Goal: Task Accomplishment & Management: Use online tool/utility

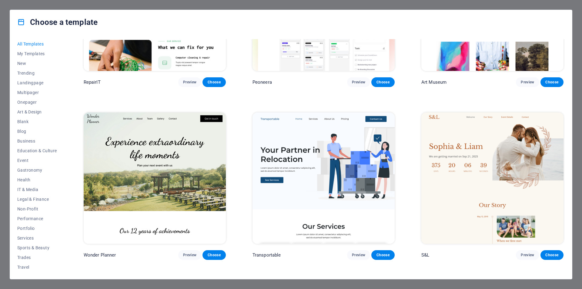
scroll to position [303, 0]
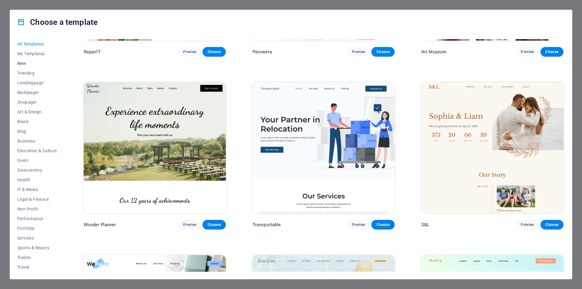
click at [24, 66] on button "New" at bounding box center [37, 64] width 40 height 10
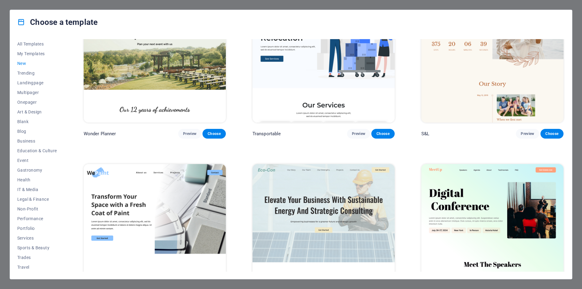
scroll to position [334, 0]
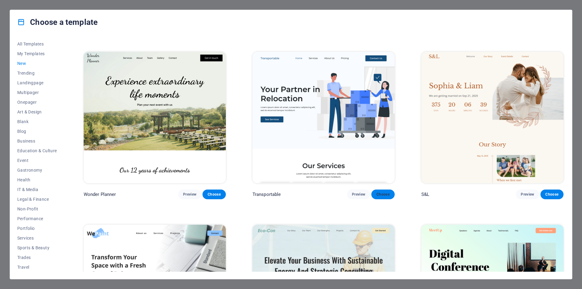
click at [381, 193] on span "Choose" at bounding box center [382, 194] width 13 height 5
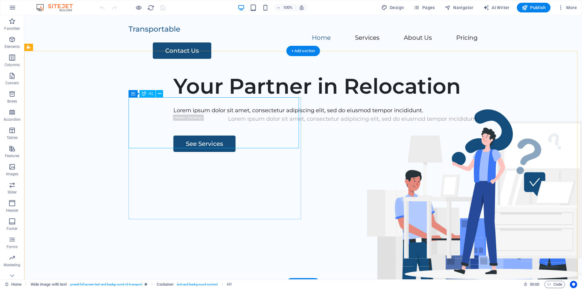
click at [231, 99] on div "Your Partner in Relocation" at bounding box center [352, 85] width 359 height 25
click at [246, 99] on div "Your Partner in Relocation" at bounding box center [352, 85] width 359 height 25
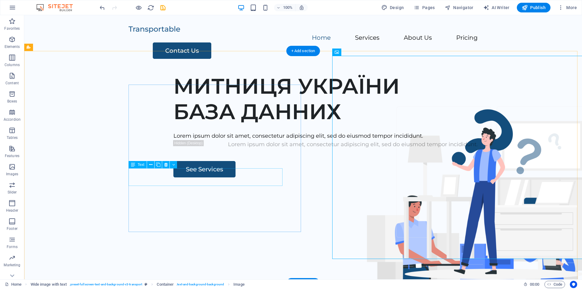
click at [278, 140] on div "Lorem ipsum dolor sit amet, consectetur adipiscing elit, sed do eiusmod tempor …" at bounding box center [352, 136] width 359 height 9
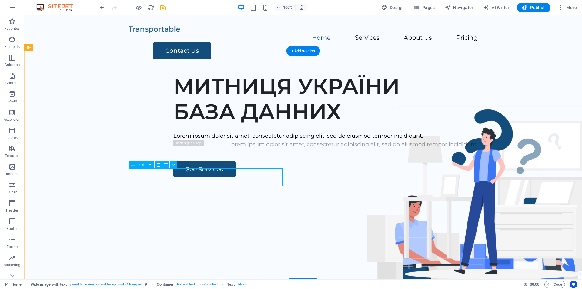
click at [193, 140] on div "Lorem ipsum dolor sit amet, consectetur adipiscing elit, sed do eiusmod tempor …" at bounding box center [352, 136] width 359 height 9
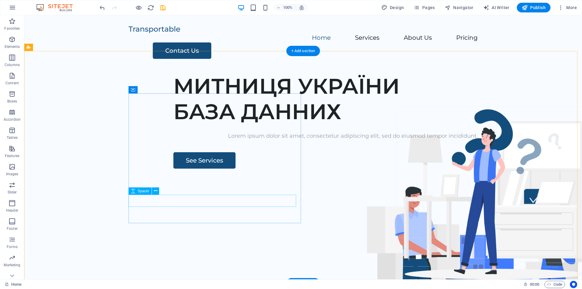
click at [224, 140] on div "Lorem ipsum dolor sit amet, consectetur adipiscing elit, sed do eiusmod tempor …" at bounding box center [352, 136] width 359 height 9
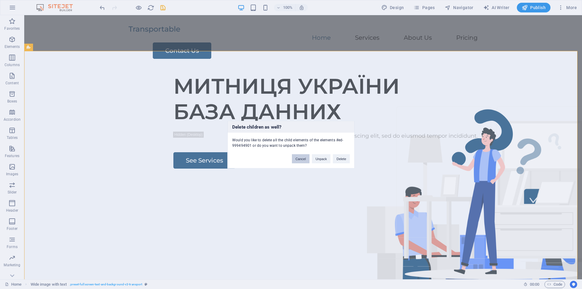
click at [306, 159] on button "Cancel" at bounding box center [301, 158] width 18 height 9
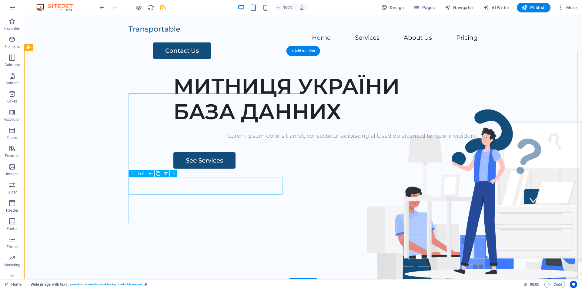
click at [222, 140] on div "Lorem ipsum dolor sit amet, consectetur adipiscing elit, sed do eiusmod tempor …" at bounding box center [352, 136] width 359 height 9
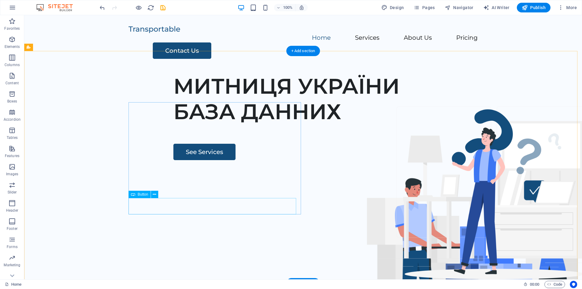
click at [173, 160] on div "See Services" at bounding box center [352, 152] width 359 height 16
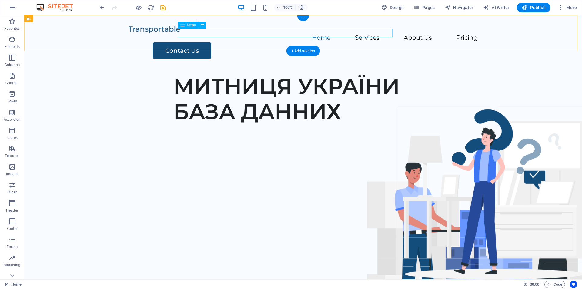
click at [299, 34] on nav "Home Services About Us Pricing" at bounding box center [303, 38] width 349 height 9
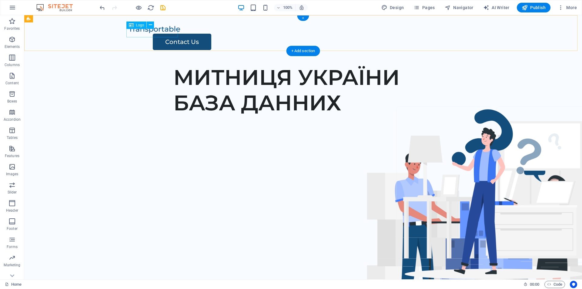
click at [163, 32] on div at bounding box center [303, 29] width 349 height 9
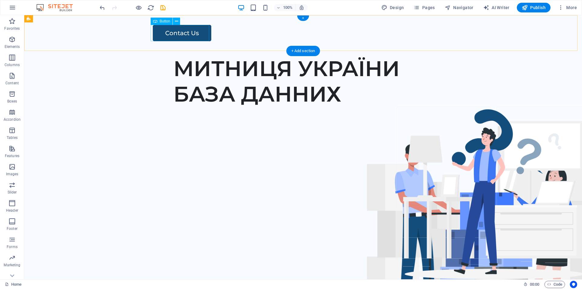
click at [186, 36] on div "Contact Us" at bounding box center [315, 33] width 325 height 16
click at [181, 34] on div "Contact Us" at bounding box center [315, 33] width 325 height 16
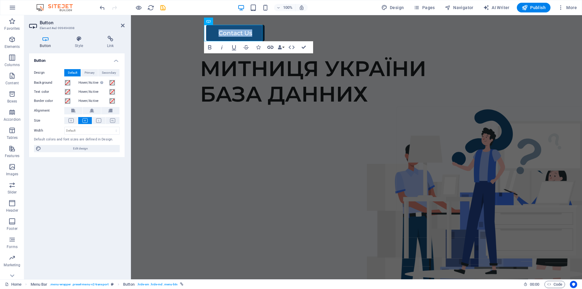
click at [270, 48] on icon "button" at bounding box center [270, 47] width 7 height 7
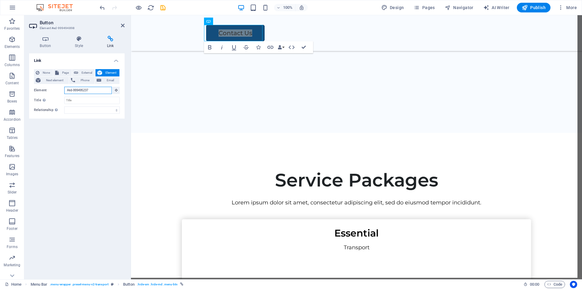
click at [91, 89] on input "#ed-999495237" at bounding box center [88, 90] width 48 height 7
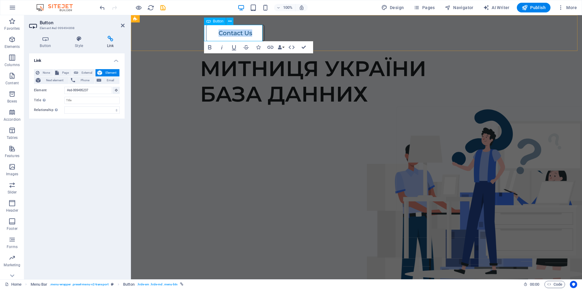
click at [248, 33] on link "Contact Us" at bounding box center [235, 33] width 59 height 16
drag, startPoint x: 250, startPoint y: 35, endPoint x: 212, endPoint y: 36, distance: 37.9
click at [212, 36] on link "Contact Us" at bounding box center [235, 33] width 59 height 16
click at [268, 45] on icon "button" at bounding box center [270, 47] width 7 height 7
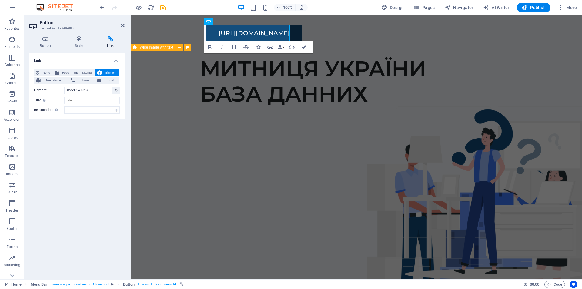
scroll to position [0, 2]
click at [271, 48] on icon "button" at bounding box center [270, 47] width 7 height 7
click at [111, 38] on icon at bounding box center [110, 39] width 29 height 6
click at [108, 80] on span "Email" at bounding box center [110, 80] width 15 height 7
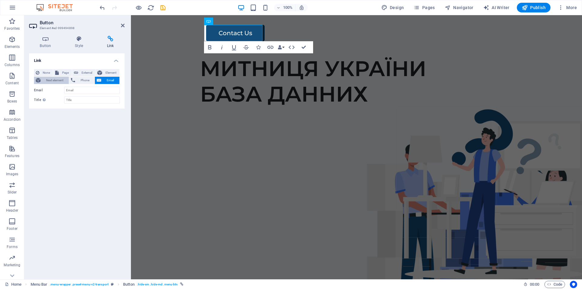
click at [56, 79] on span "Next element" at bounding box center [54, 80] width 25 height 7
click at [86, 72] on span "External" at bounding box center [86, 72] width 13 height 7
select select "blank"
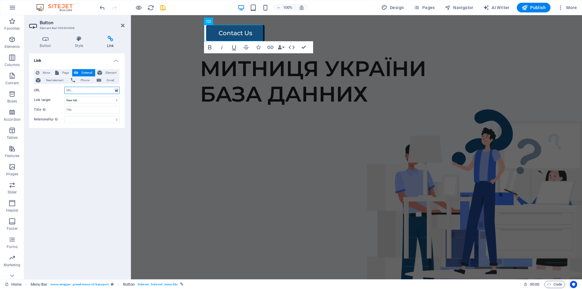
paste input "https://t.me/buypdv"
type input "https://t.me/buypdv"
click at [90, 100] on select "New tab Same tab Overlay" at bounding box center [91, 99] width 55 height 7
click at [87, 107] on input "Title Additional link description, should not be the same as the link text. The…" at bounding box center [91, 109] width 55 height 7
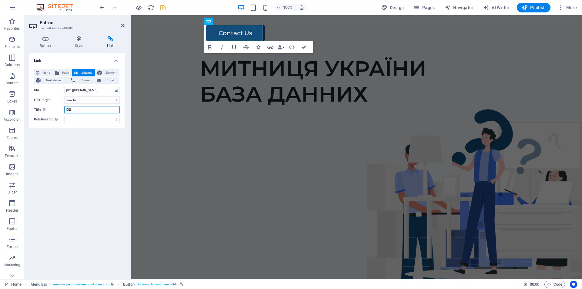
type input "С"
type input "C"
type input "КОНТАКТ"
click at [122, 26] on icon at bounding box center [123, 25] width 4 height 5
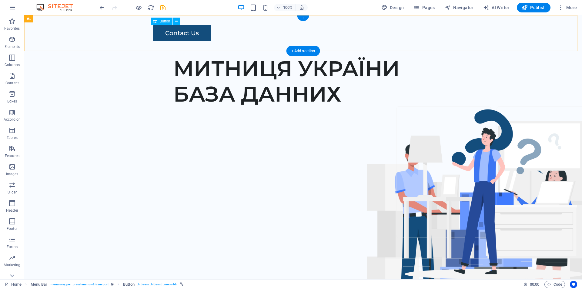
click at [186, 32] on div "Contact Us" at bounding box center [315, 33] width 325 height 16
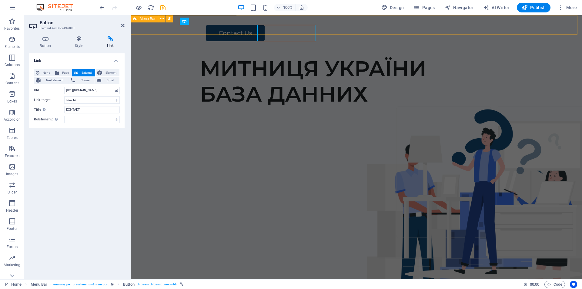
click at [186, 32] on div "Menu Contact Us" at bounding box center [356, 33] width 451 height 36
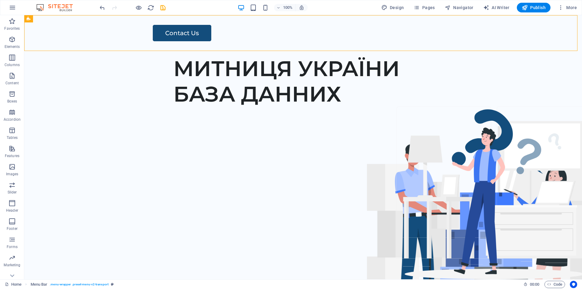
click at [63, 8] on img at bounding box center [57, 7] width 45 height 7
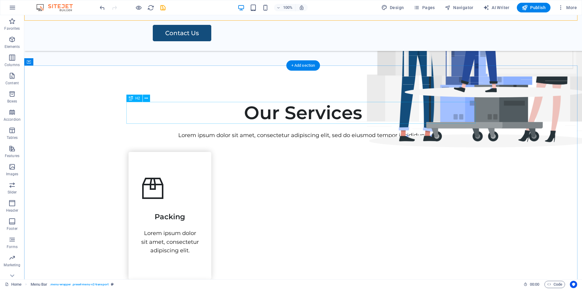
scroll to position [91, 0]
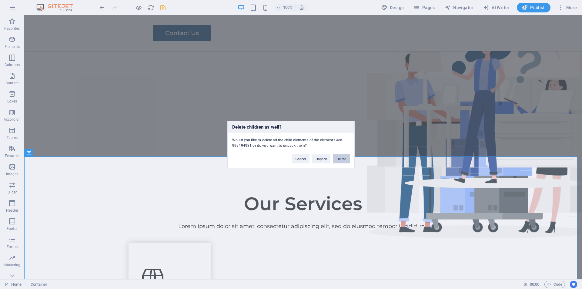
click at [343, 155] on button "Delete" at bounding box center [341, 158] width 17 height 9
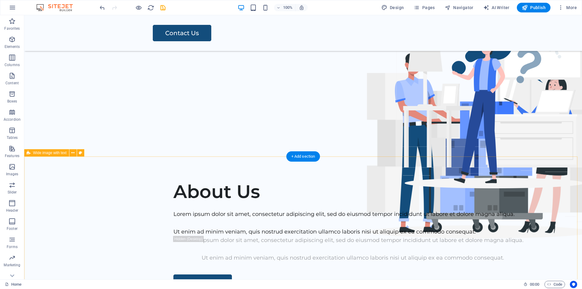
scroll to position [121, 0]
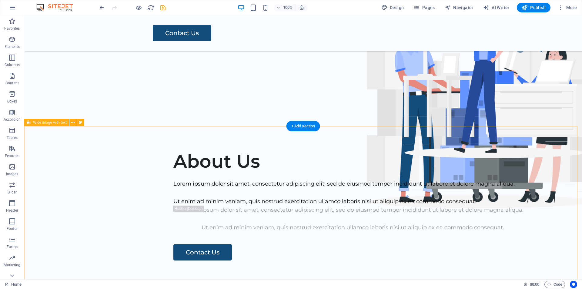
click at [329, 166] on div "About Us Lorem ipsum dolor sit amet, consectetur adipiscing elit, sed do eiusmo…" at bounding box center [303, 247] width 558 height 243
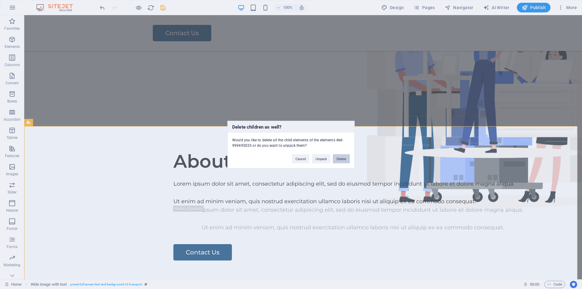
click at [345, 159] on button "Delete" at bounding box center [341, 158] width 17 height 9
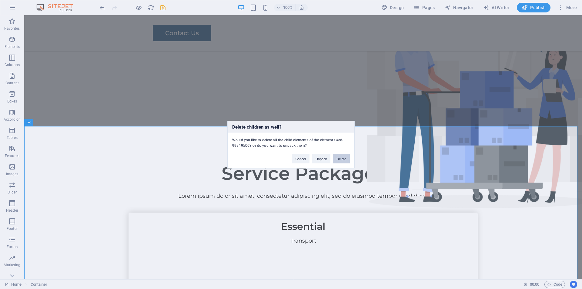
click at [340, 160] on button "Delete" at bounding box center [341, 158] width 17 height 9
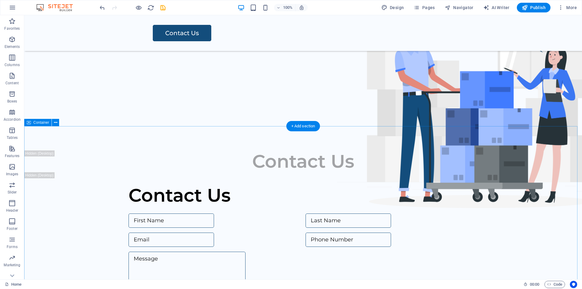
click at [345, 144] on div "Contact Us Contact Us I have read and understand the privacy policy. Unreadable…" at bounding box center [303, 257] width 558 height 263
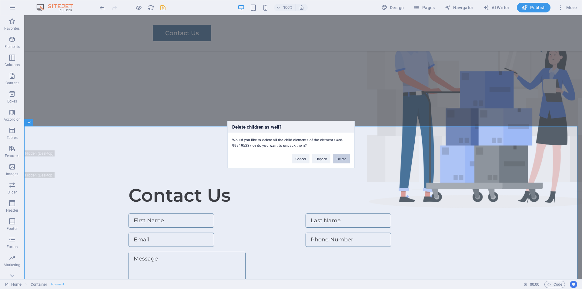
click at [336, 157] on button "Delete" at bounding box center [341, 158] width 17 height 9
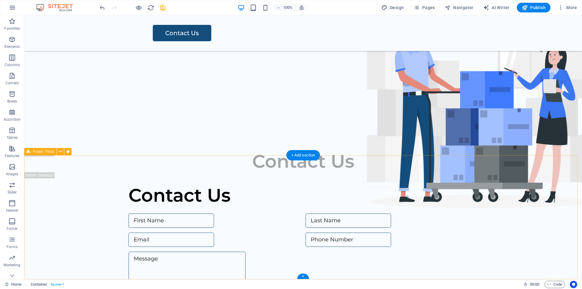
scroll to position [92, 0]
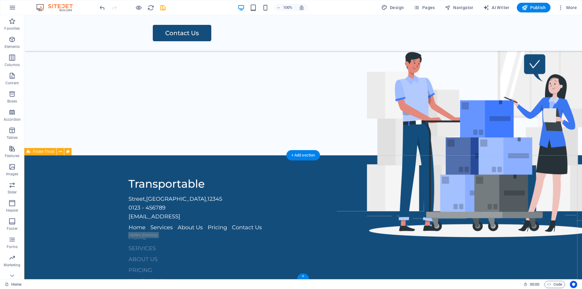
click at [342, 170] on div "Street , Berlin , 12345 0123 - 456789 398f10b6e730dbf3f9423ea02def91@cpanel.loc…" at bounding box center [303, 243] width 558 height 176
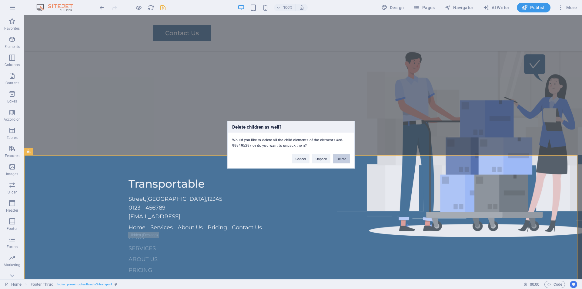
drag, startPoint x: 344, startPoint y: 159, endPoint x: 320, endPoint y: 144, distance: 28.6
click at [344, 159] on button "Delete" at bounding box center [341, 158] width 17 height 9
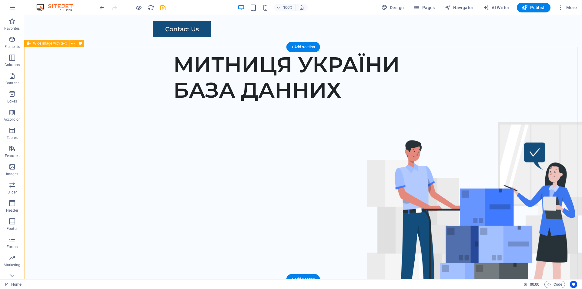
scroll to position [0, 0]
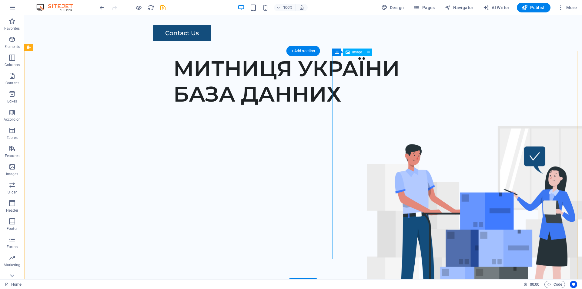
click at [424, 156] on figure at bounding box center [481, 227] width 288 height 203
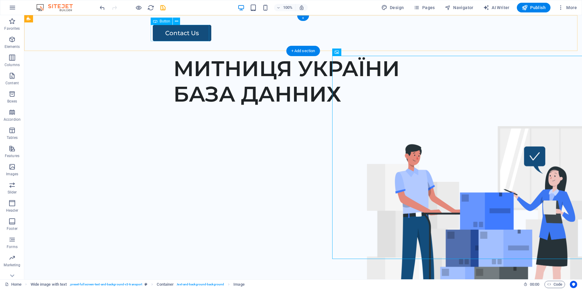
click at [183, 34] on div "Contact Us" at bounding box center [315, 33] width 325 height 16
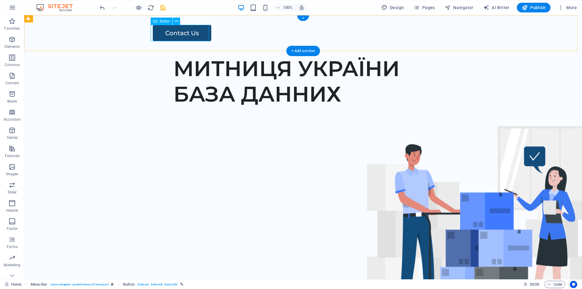
click at [168, 34] on div "Contact Us" at bounding box center [315, 33] width 325 height 16
drag, startPoint x: 175, startPoint y: 31, endPoint x: 489, endPoint y: 34, distance: 313.8
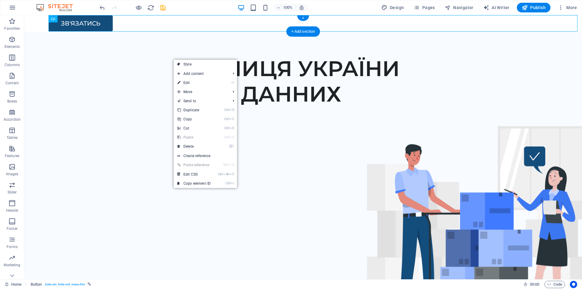
drag, startPoint x: 101, startPoint y: 24, endPoint x: 546, endPoint y: 23, distance: 445.7
click at [546, 23] on div "ЗВ'ЯЗАТИСЬ" at bounding box center [316, 23] width 534 height 16
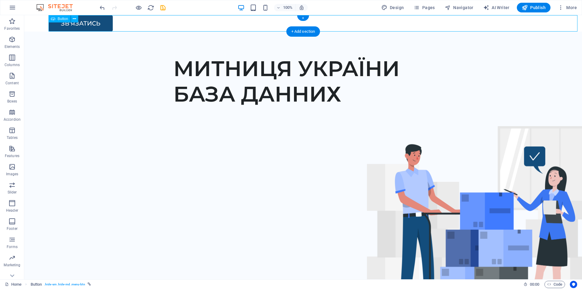
click at [105, 24] on div "ЗВ'ЯЗАТИСЬ" at bounding box center [316, 23] width 534 height 16
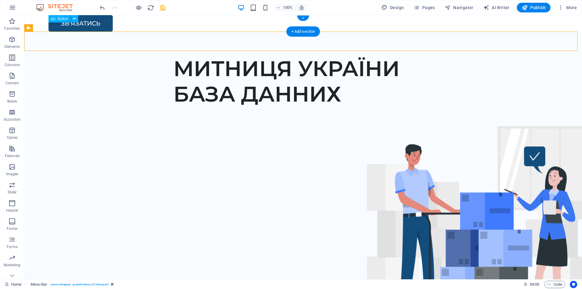
click at [106, 24] on div "ЗВ'ЯЗАТИСЬ" at bounding box center [316, 23] width 534 height 16
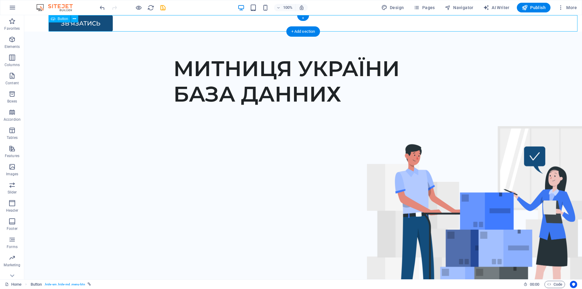
click at [106, 24] on div "ЗВ'ЯЗАТИСЬ" at bounding box center [316, 23] width 534 height 16
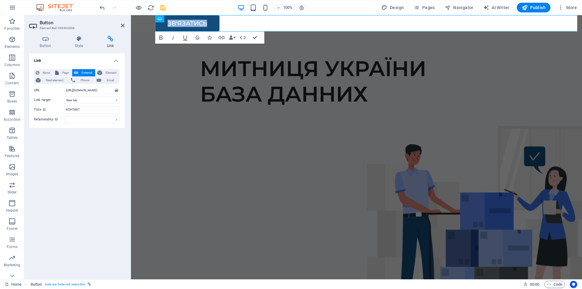
click at [106, 24] on h2 "Button" at bounding box center [82, 22] width 85 height 5
drag, startPoint x: 197, startPoint y: 23, endPoint x: 290, endPoint y: 29, distance: 93.6
click at [292, 29] on div "ЗВ'ЯЗАТИСЬ" at bounding box center [368, 23] width 427 height 16
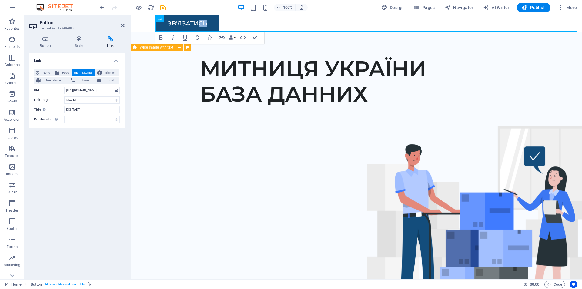
click at [257, 88] on div "МИТНИЦЯ УКРАЇНИ БАЗА ДАННИХ" at bounding box center [356, 167] width 451 height 232
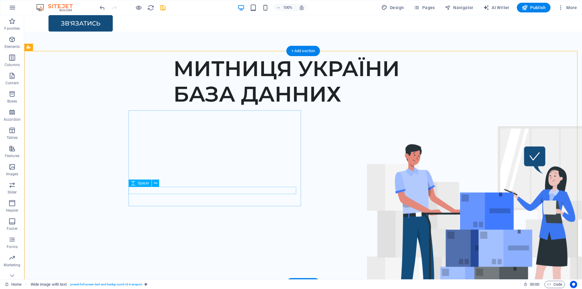
click at [220, 114] on div at bounding box center [352, 110] width 359 height 7
click at [192, 114] on div at bounding box center [352, 110] width 359 height 7
select select "px"
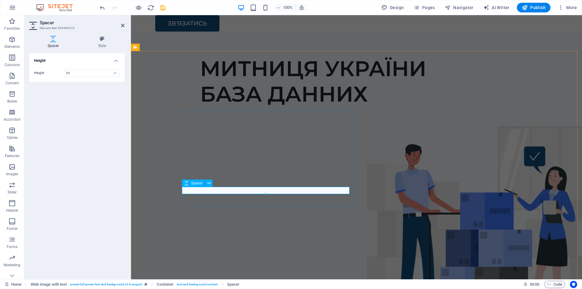
click at [218, 114] on div at bounding box center [379, 110] width 359 height 7
click at [213, 114] on div at bounding box center [379, 110] width 359 height 7
click at [223, 114] on div at bounding box center [379, 110] width 359 height 7
click at [269, 85] on div "МИТНИЦЯ УКРАЇНИ БАЗА ДАННИХ" at bounding box center [356, 167] width 451 height 232
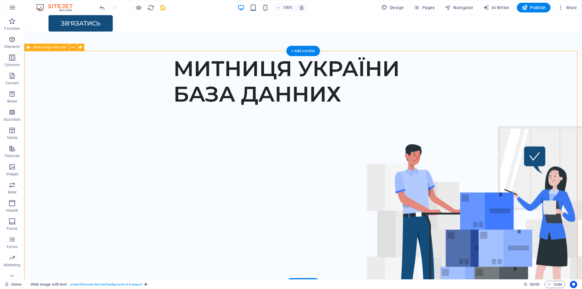
click at [74, 137] on div "МИТНИЦЯ УКРАЇНИ БАЗА ДАННИХ" at bounding box center [303, 167] width 558 height 232
click at [535, 5] on span "Publish" at bounding box center [534, 8] width 24 height 6
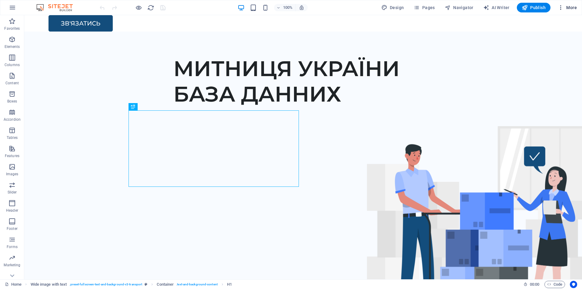
click at [564, 7] on span "More" at bounding box center [567, 8] width 19 height 6
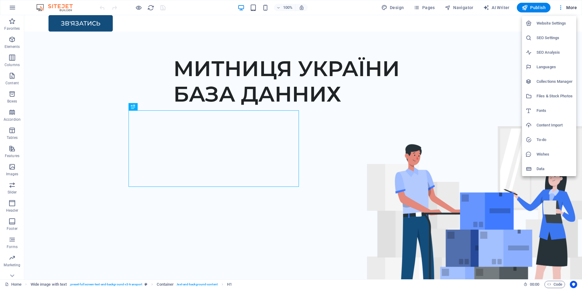
click at [552, 23] on h6 "Website Settings" at bounding box center [555, 23] width 36 height 7
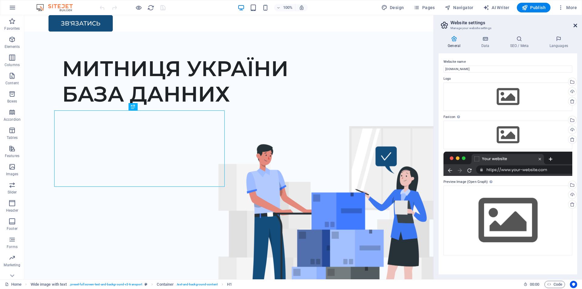
click at [574, 25] on icon at bounding box center [576, 25] width 4 height 5
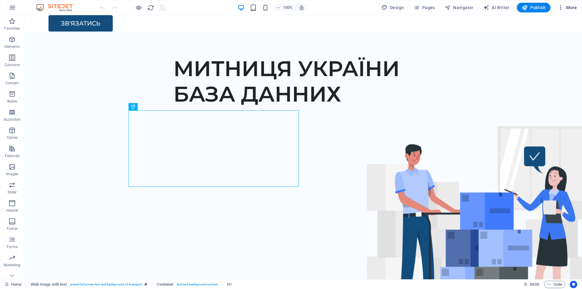
click at [561, 7] on icon "button" at bounding box center [561, 8] width 6 height 6
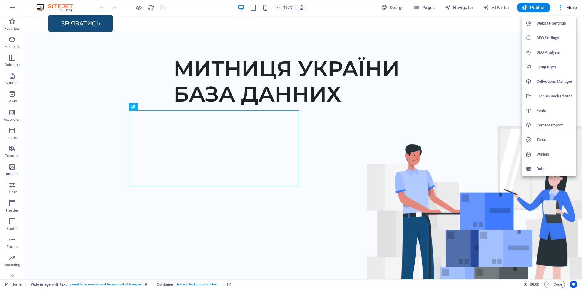
click at [555, 98] on h6 "Files & Stock Photos" at bounding box center [555, 95] width 36 height 7
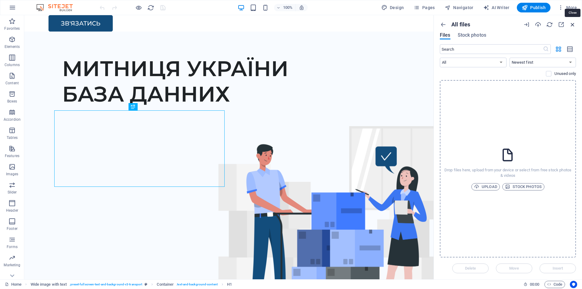
click at [574, 25] on icon "button" at bounding box center [572, 24] width 7 height 7
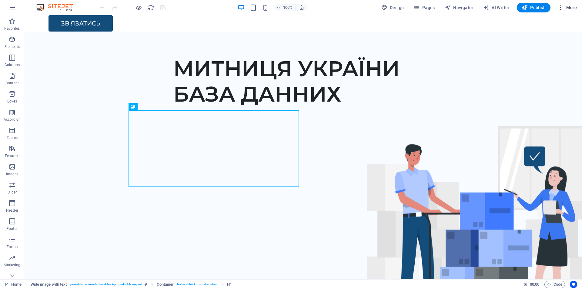
click at [573, 10] on span "More" at bounding box center [567, 8] width 19 height 6
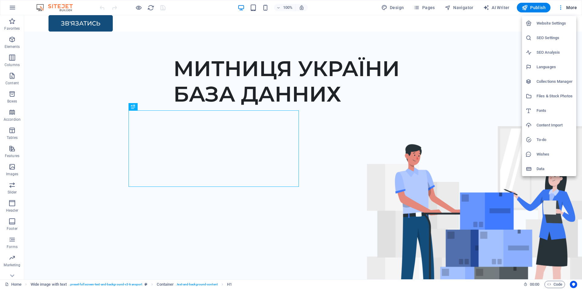
click at [545, 169] on h6 "Data" at bounding box center [555, 168] width 36 height 7
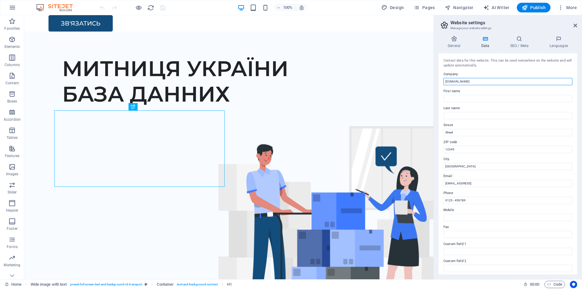
drag, startPoint x: 501, startPoint y: 96, endPoint x: 458, endPoint y: 95, distance: 43.1
paste input "[DOMAIN_NAME]"
type input "[DOMAIN_NAME]"
click at [477, 101] on input "First name" at bounding box center [508, 98] width 129 height 7
click at [452, 41] on icon at bounding box center [454, 39] width 31 height 6
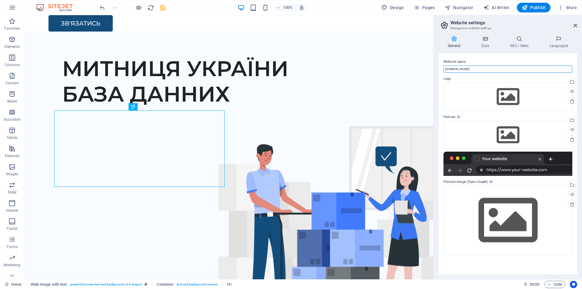
drag, startPoint x: 511, startPoint y: 82, endPoint x: 422, endPoint y: 67, distance: 89.6
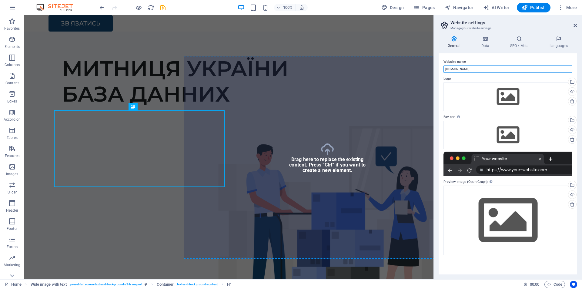
paste input "[DOMAIN_NAME]"
type input "[DOMAIN_NAME]"
click at [517, 58] on label "Website name" at bounding box center [508, 61] width 129 height 7
click at [517, 65] on input "[DOMAIN_NAME]" at bounding box center [508, 68] width 129 height 7
click at [519, 42] on h4 "SEO / Meta" at bounding box center [520, 42] width 39 height 13
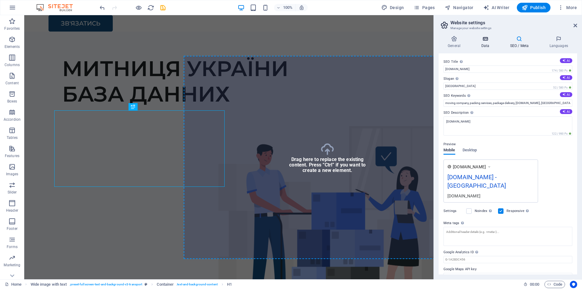
click at [486, 40] on icon at bounding box center [485, 39] width 26 height 6
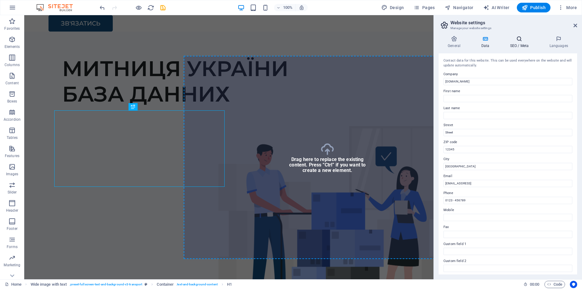
click at [512, 43] on h4 "SEO / Meta" at bounding box center [520, 42] width 39 height 13
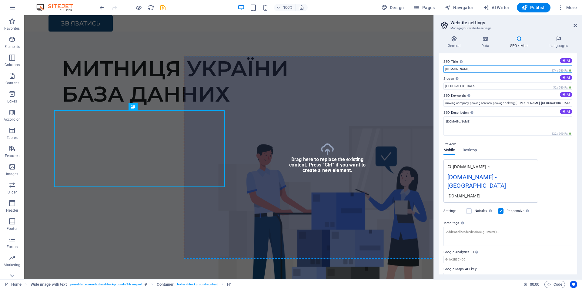
drag, startPoint x: 490, startPoint y: 68, endPoint x: 442, endPoint y: 67, distance: 48.2
click at [442, 67] on div "SEO Title The title of your website - make it something that stands out in sear…" at bounding box center [508, 163] width 139 height 221
paste input "[DOMAIN_NAME]"
type input "[DOMAIN_NAME]"
click at [517, 56] on div "SEO Title The title of your website - make it something that stands out in sear…" at bounding box center [508, 163] width 139 height 221
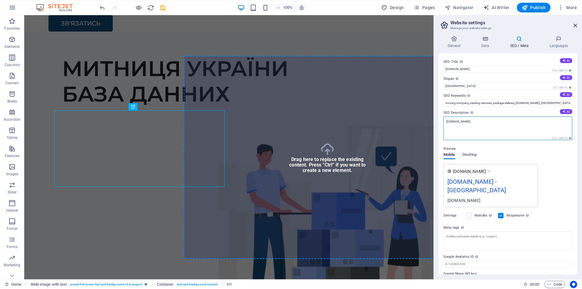
drag, startPoint x: 512, startPoint y: 139, endPoint x: 429, endPoint y: 121, distance: 85.0
paste textarea "[DOMAIN_NAME]"
type textarea "[DOMAIN_NAME]"
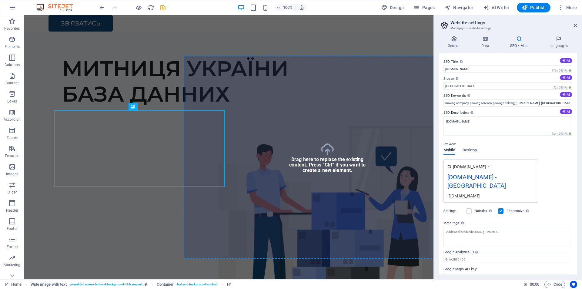
drag, startPoint x: 555, startPoint y: 158, endPoint x: 554, endPoint y: 154, distance: 3.5
click at [555, 157] on div "Preview Mobile Desktop [DOMAIN_NAME] [DOMAIN_NAME] - [GEOGRAPHIC_DATA] [DOMAIN_…" at bounding box center [508, 169] width 129 height 67
click at [533, 231] on textarea "Meta tags Enter HTML code here that will be placed inside the tags of your webs…" at bounding box center [508, 236] width 129 height 19
click at [486, 166] on span "[DOMAIN_NAME]" at bounding box center [469, 167] width 33 height 6
click at [491, 165] on icon at bounding box center [489, 167] width 4 height 6
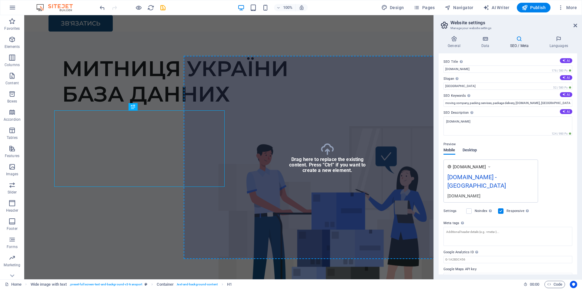
click at [472, 150] on span "Desktop" at bounding box center [470, 150] width 15 height 8
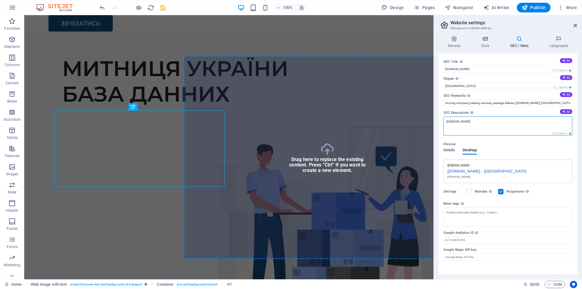
click at [471, 125] on textarea "[DOMAIN_NAME]" at bounding box center [508, 125] width 129 height 19
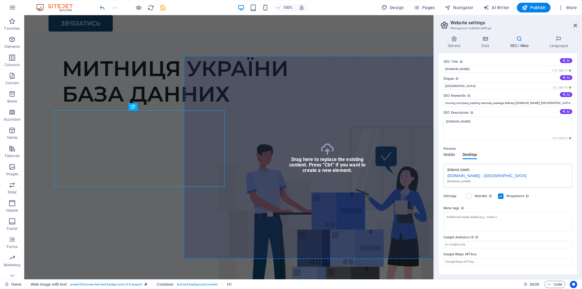
click at [486, 111] on label "SEO Description Describe the contents of your website - this is crucial for sea…" at bounding box center [508, 112] width 129 height 7
click at [486, 116] on textarea "[DOMAIN_NAME]" at bounding box center [508, 128] width 129 height 24
click at [482, 104] on input "moving company, packing services, package delivery, [DOMAIN_NAME], [GEOGRAPHIC_…" at bounding box center [508, 102] width 129 height 7
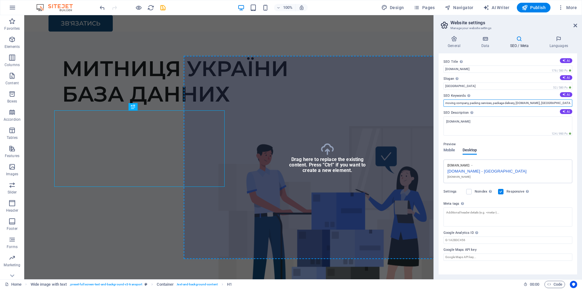
drag, startPoint x: 445, startPoint y: 103, endPoint x: 558, endPoint y: 105, distance: 113.1
click at [558, 105] on input "moving company, packing services, package delivery, [DOMAIN_NAME], [GEOGRAPHIC_…" at bounding box center [508, 102] width 129 height 7
paste input "[DOMAIN_NAME]"
type input "[DOMAIN_NAME]"
click at [508, 112] on label "SEO Description Describe the contents of your website - this is crucial for sea…" at bounding box center [508, 112] width 129 height 7
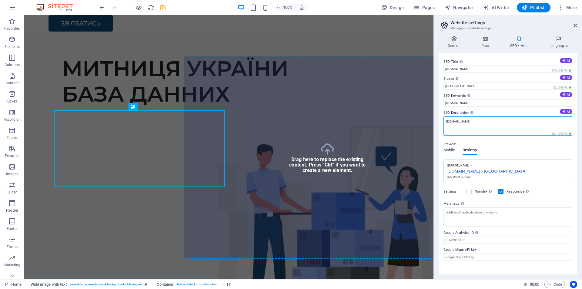
click at [508, 116] on textarea "[DOMAIN_NAME]" at bounding box center [508, 125] width 129 height 19
click at [481, 45] on h4 "Data" at bounding box center [486, 42] width 29 height 13
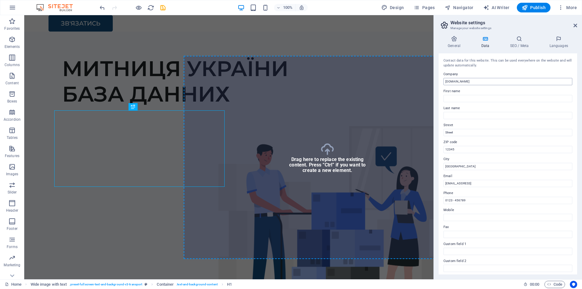
drag, startPoint x: 457, startPoint y: 47, endPoint x: 495, endPoint y: 79, distance: 49.9
click at [495, 79] on div "General Data SEO / Meta Languages Website name [DOMAIN_NAME] Logo Drag files he…" at bounding box center [508, 155] width 139 height 239
drag, startPoint x: 557, startPoint y: 197, endPoint x: 419, endPoint y: 179, distance: 139.7
type input "[EMAIL_ADDRESS][DOMAIN_NAME]"
click at [502, 141] on label "ZIP code" at bounding box center [508, 142] width 129 height 7
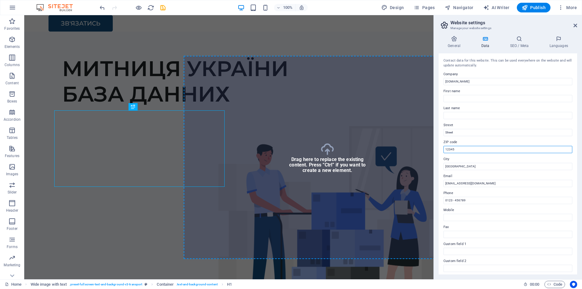
click at [502, 146] on input "12345" at bounding box center [508, 149] width 129 height 7
click at [549, 43] on h4 "Languages" at bounding box center [558, 42] width 37 height 13
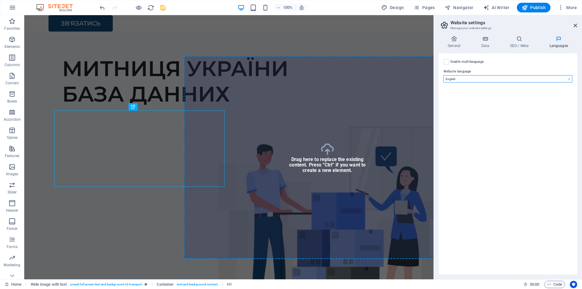
click at [463, 75] on select "Abkhazian Afar Afrikaans Akan Albanian Amharic Arabic Aragonese Armenian Assame…" at bounding box center [508, 78] width 129 height 7
select select "168"
click at [444, 75] on select "Abkhazian Afar Afrikaans Akan Albanian Amharic Arabic Aragonese Armenian Assame…" at bounding box center [508, 78] width 129 height 7
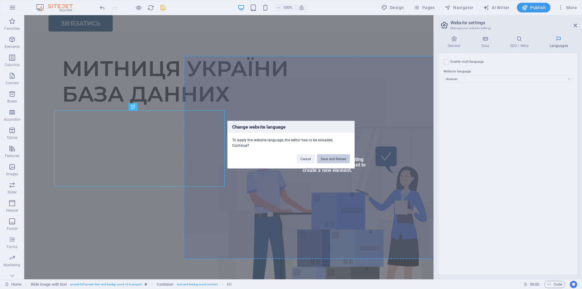
click at [334, 160] on button "Save and Reload" at bounding box center [333, 158] width 33 height 9
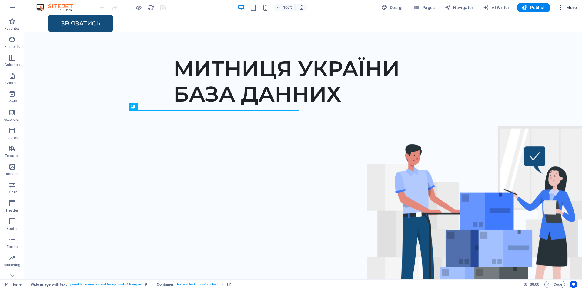
click at [570, 7] on span "More" at bounding box center [567, 8] width 19 height 6
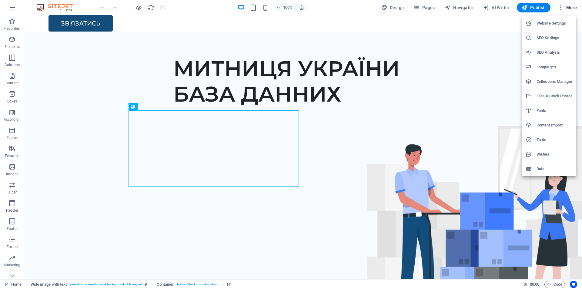
click at [554, 28] on li "Website Settings" at bounding box center [549, 23] width 54 height 15
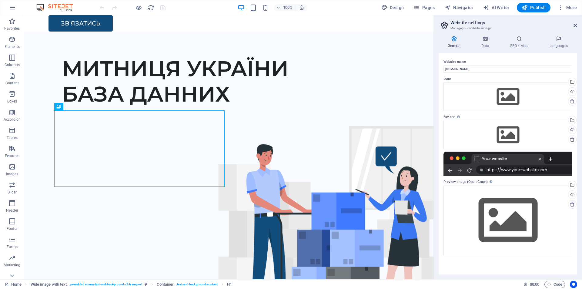
click at [512, 162] on div at bounding box center [508, 164] width 129 height 24
drag, startPoint x: 501, startPoint y: 168, endPoint x: 490, endPoint y: 172, distance: 11.6
click at [498, 169] on div at bounding box center [508, 164] width 129 height 24
drag, startPoint x: 496, startPoint y: 200, endPoint x: 516, endPoint y: 178, distance: 29.2
click at [516, 178] on div "Preview Image (Open Graph) This image will be shown when the website is shared …" at bounding box center [508, 216] width 129 height 77
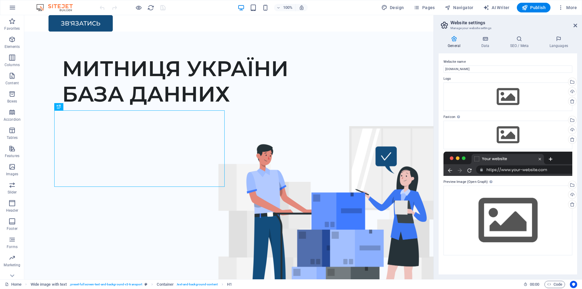
click at [516, 179] on label "Preview Image (Open Graph) This image will be shown when the website is shared …" at bounding box center [508, 181] width 129 height 7
click at [534, 41] on icon at bounding box center [519, 39] width 37 height 6
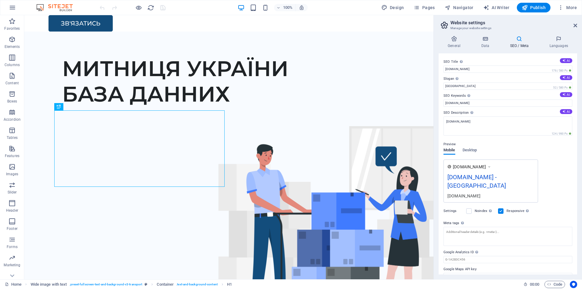
click at [486, 166] on span "[DOMAIN_NAME]" at bounding box center [469, 167] width 33 height 6
click at [491, 166] on icon at bounding box center [489, 167] width 4 height 6
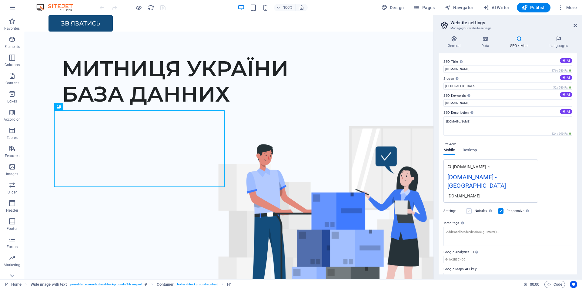
click at [468, 208] on label at bounding box center [468, 210] width 5 height 5
click at [0, 0] on input "Noindex Instruct search engines to exclude this website from search results." at bounding box center [0, 0] width 0 height 0
click at [469, 208] on label at bounding box center [468, 210] width 5 height 5
click at [0, 0] on input "Noindex Instruct search engines to exclude this website from search results." at bounding box center [0, 0] width 0 height 0
click at [500, 208] on label at bounding box center [500, 210] width 5 height 5
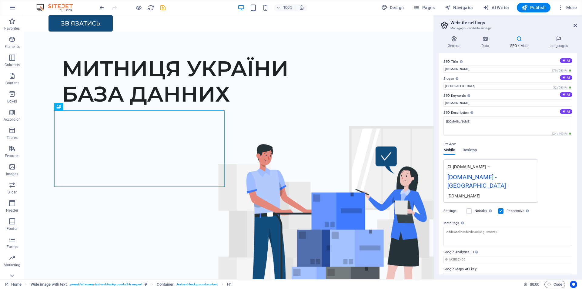
click at [0, 0] on input "Responsive Determine whether the website should be responsive based on screen r…" at bounding box center [0, 0] width 0 height 0
click at [501, 208] on label at bounding box center [500, 210] width 5 height 5
click at [0, 0] on input "Responsive Determine whether the website should be responsive based on screen r…" at bounding box center [0, 0] width 0 height 0
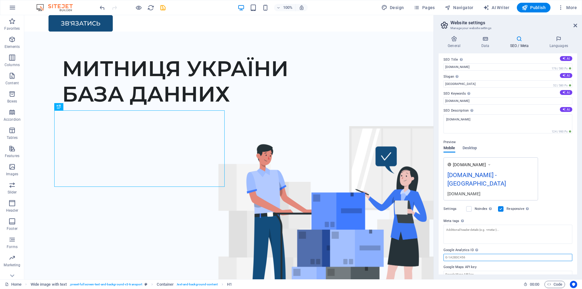
click at [491, 254] on input "Google Analytics ID Please only add the Google Analytics ID. We automatically i…" at bounding box center [508, 257] width 129 height 7
click at [486, 271] on input "Google Maps API key" at bounding box center [508, 274] width 129 height 7
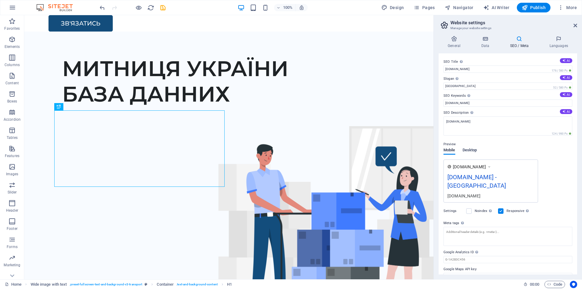
click at [467, 150] on span "Desktop" at bounding box center [470, 150] width 15 height 8
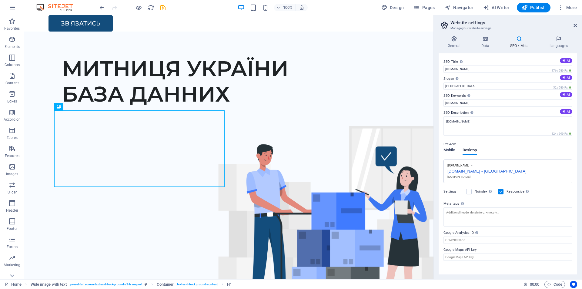
click at [451, 150] on span "Mobile" at bounding box center [450, 150] width 12 height 8
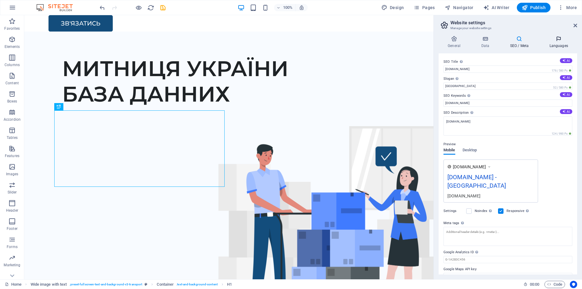
click at [547, 39] on icon at bounding box center [558, 39] width 37 height 6
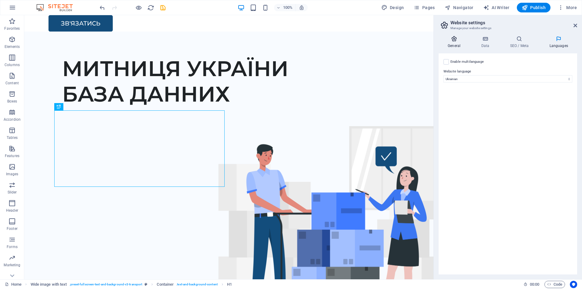
click at [456, 37] on icon at bounding box center [454, 39] width 31 height 6
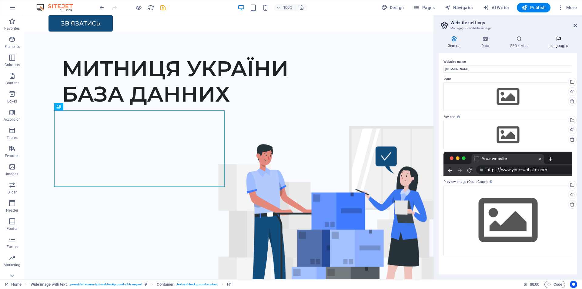
click at [545, 40] on icon at bounding box center [558, 39] width 37 height 6
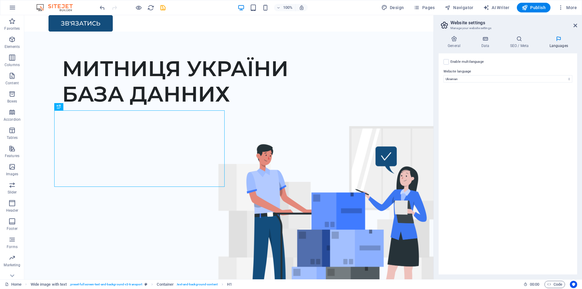
click at [556, 41] on icon at bounding box center [558, 39] width 37 height 6
click at [452, 38] on icon at bounding box center [454, 39] width 31 height 6
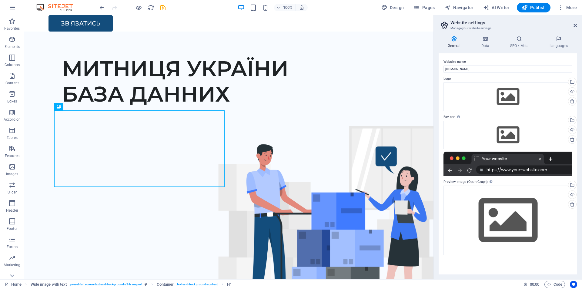
click at [444, 23] on icon at bounding box center [444, 25] width 9 height 8
click at [575, 26] on icon at bounding box center [576, 25] width 4 height 5
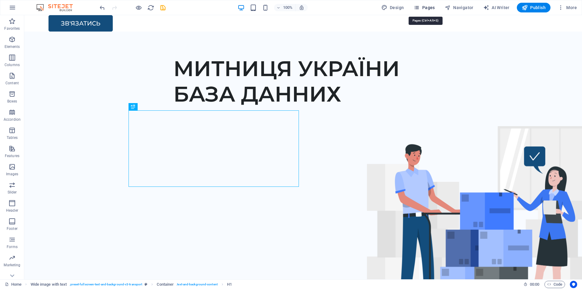
click at [420, 8] on icon "button" at bounding box center [417, 8] width 6 height 6
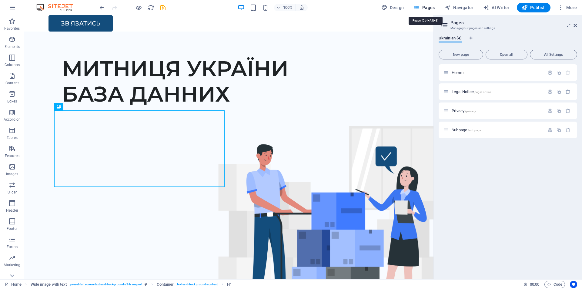
click at [420, 8] on icon "button" at bounding box center [417, 8] width 6 height 6
click at [575, 25] on icon at bounding box center [576, 25] width 4 height 5
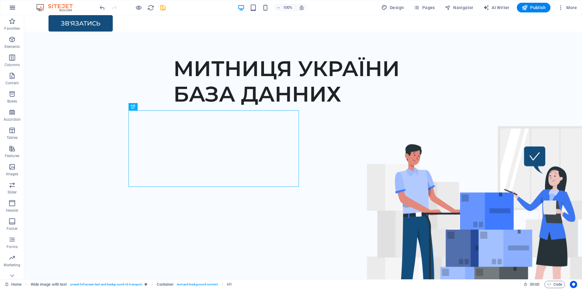
click at [12, 7] on icon "button" at bounding box center [12, 7] width 7 height 7
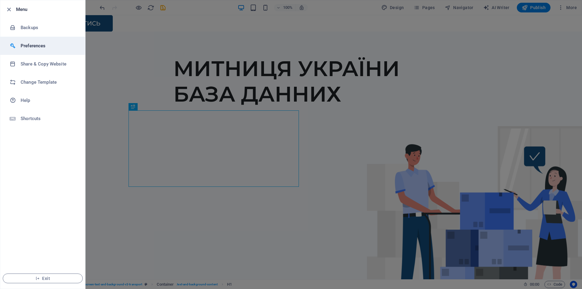
click at [42, 48] on h6 "Preferences" at bounding box center [49, 45] width 56 height 7
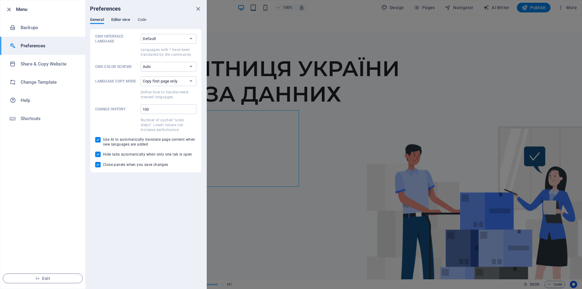
click at [121, 21] on span "Editor view" at bounding box center [120, 20] width 19 height 8
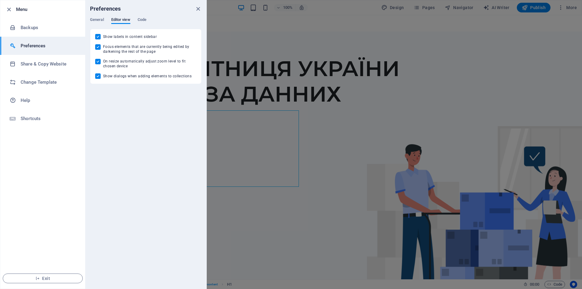
click at [148, 17] on div "Preferences General Editor view Code CMS Interface Language Default Deutsch Eng…" at bounding box center [145, 144] width 121 height 288
click at [146, 21] on span "Code" at bounding box center [142, 20] width 9 height 8
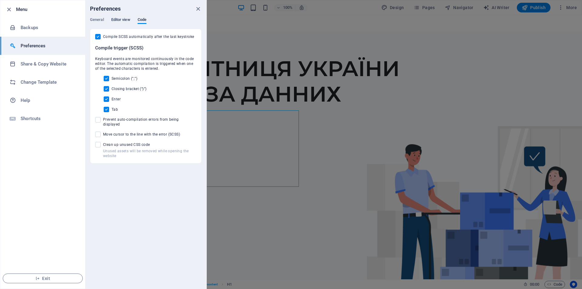
click at [126, 23] on button "Editor view" at bounding box center [120, 20] width 19 height 7
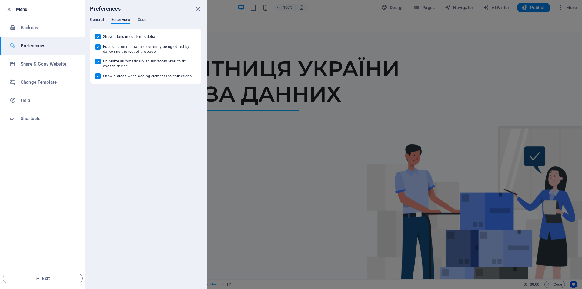
drag, startPoint x: 102, startPoint y: 22, endPoint x: 99, endPoint y: 21, distance: 3.3
click at [102, 22] on span "General" at bounding box center [97, 20] width 14 height 8
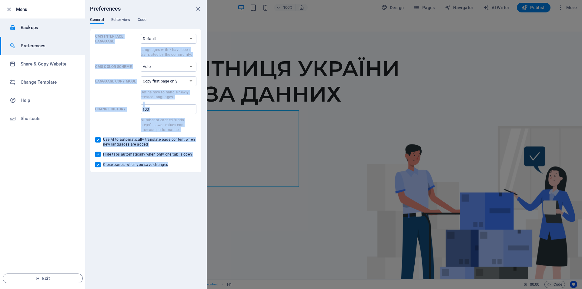
click at [60, 26] on h6 "Backups" at bounding box center [49, 27] width 56 height 7
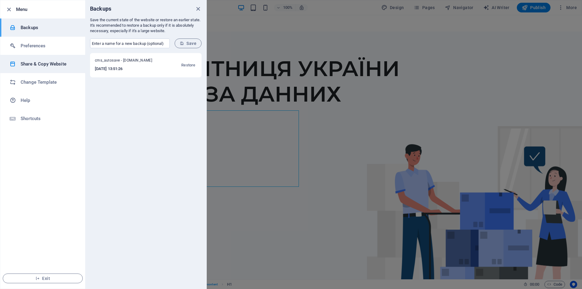
click at [57, 66] on h6 "Share & Copy Website" at bounding box center [49, 63] width 56 height 7
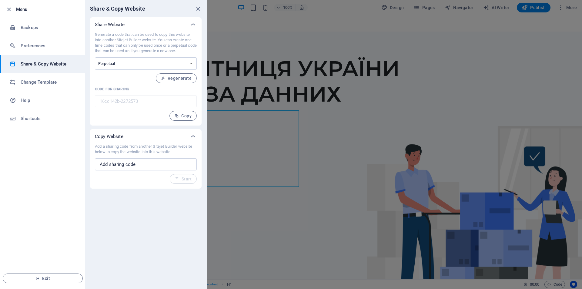
click at [242, 32] on div at bounding box center [291, 144] width 582 height 289
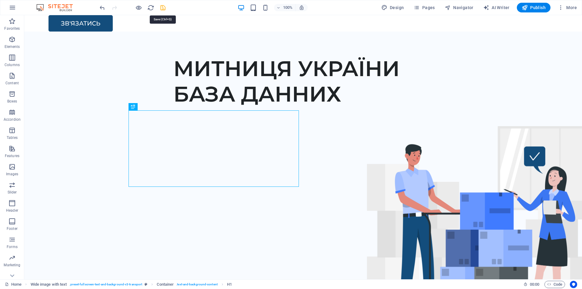
click at [162, 8] on icon "save" at bounding box center [162, 7] width 7 height 7
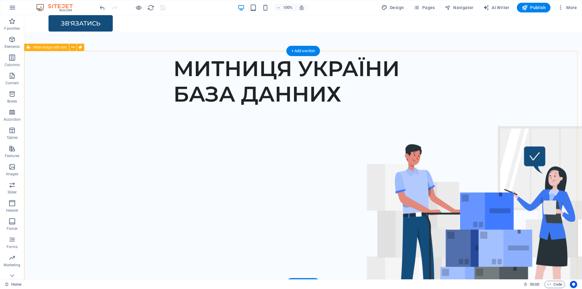
click at [52, 111] on div "МИТНИЦЯ УКРАЇНИ БАЗА ДАННИХ" at bounding box center [303, 167] width 558 height 232
click at [411, 135] on figure at bounding box center [481, 227] width 288 height 203
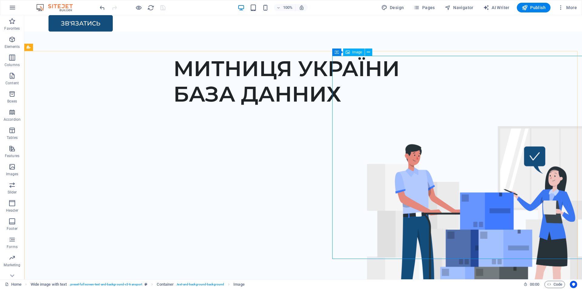
click at [353, 54] on span "Image" at bounding box center [357, 52] width 10 height 4
click at [368, 51] on icon at bounding box center [368, 52] width 3 height 6
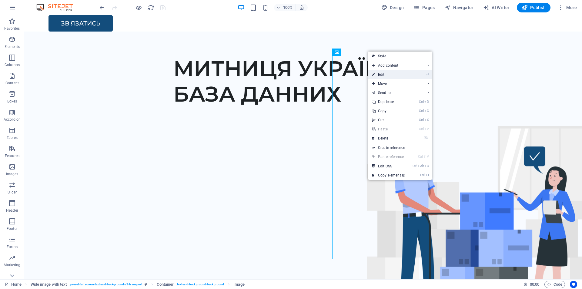
click at [401, 75] on link "⏎ Edit" at bounding box center [388, 74] width 41 height 9
select select "px"
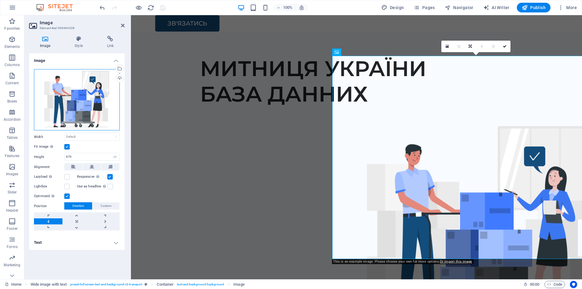
click at [82, 101] on div "Drag files here, click to choose files or select files from Files or our free s…" at bounding box center [77, 99] width 86 height 61
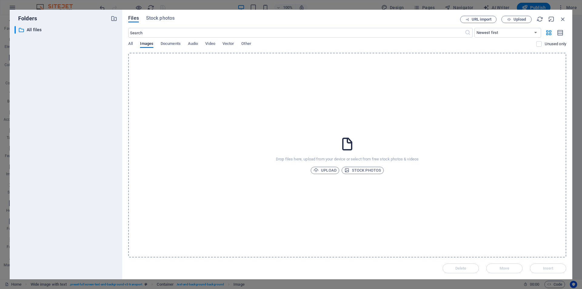
click at [345, 39] on div "​ Newest first Oldest first Name (A-Z) Name (Z-A) Size (0-9) Size (9-0) Resolut…" at bounding box center [347, 40] width 438 height 25
click at [344, 127] on div "Drop files here, upload from your device or select from free stock photos & vid…" at bounding box center [347, 155] width 438 height 205
click at [269, 89] on div "Drop files here, upload from your device or select from free stock photos & vid…" at bounding box center [347, 155] width 438 height 205
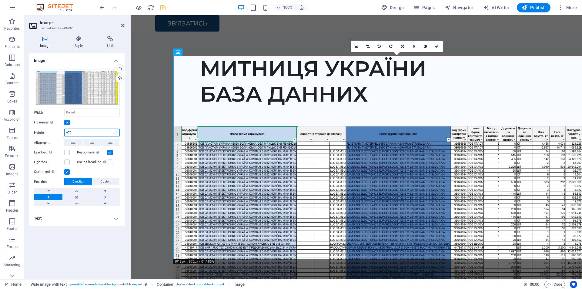
drag, startPoint x: 84, startPoint y: 133, endPoint x: 64, endPoint y: 132, distance: 19.8
click at [64, 132] on div "670 Default auto px" at bounding box center [91, 133] width 55 height 8
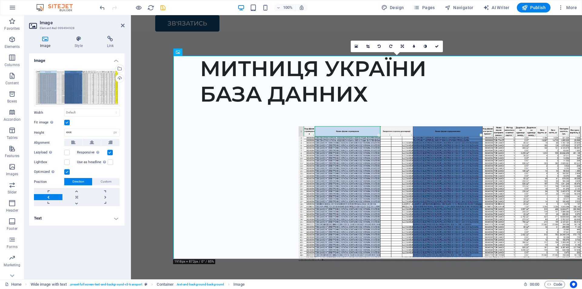
click at [109, 123] on div "Fit image Automatically fit image to a fixed width and height" at bounding box center [77, 122] width 86 height 7
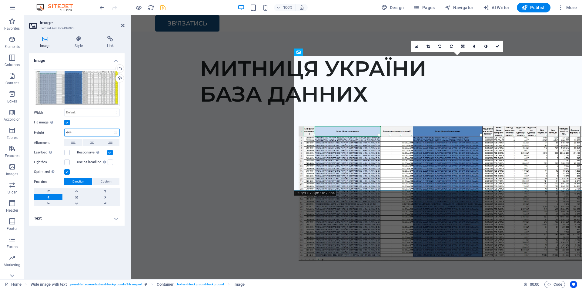
click at [92, 132] on input "444" at bounding box center [92, 132] width 55 height 7
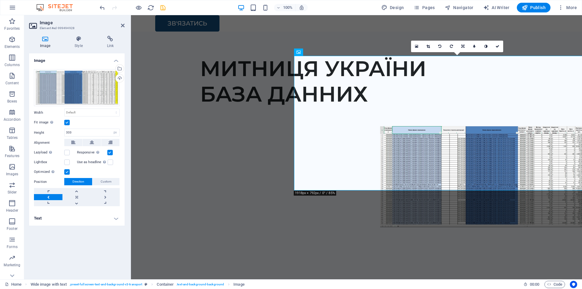
click at [104, 123] on div "Fit image Automatically fit image to a fixed width and height" at bounding box center [77, 122] width 86 height 7
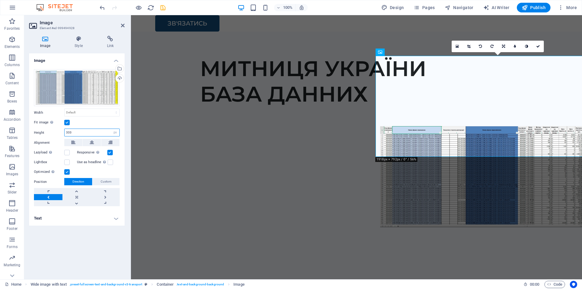
click at [88, 131] on input "333" at bounding box center [92, 132] width 55 height 7
type input "400"
click at [99, 122] on div "Fit image Automatically fit image to a fixed width and height" at bounding box center [77, 122] width 86 height 7
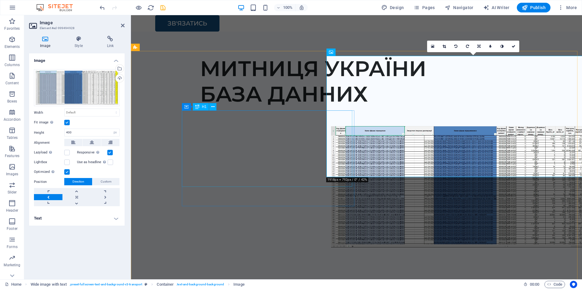
click at [252, 107] on div "МИТНИЦЯ УКРАЇНИ БАЗА ДАННИХ" at bounding box center [379, 81] width 359 height 51
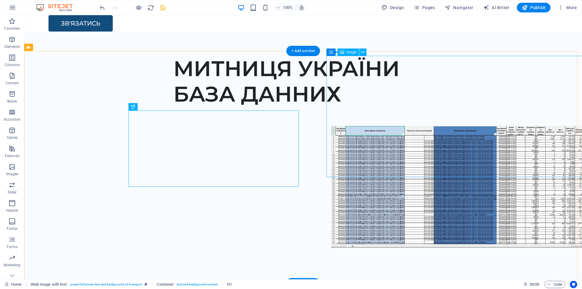
click at [407, 126] on figure at bounding box center [477, 186] width 293 height 121
select select "px"
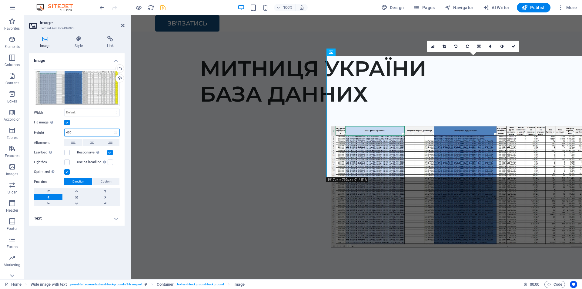
drag, startPoint x: 84, startPoint y: 133, endPoint x: 62, endPoint y: 133, distance: 21.5
click at [62, 133] on div "Height 400 Default auto px" at bounding box center [77, 133] width 86 height 8
type input "500"
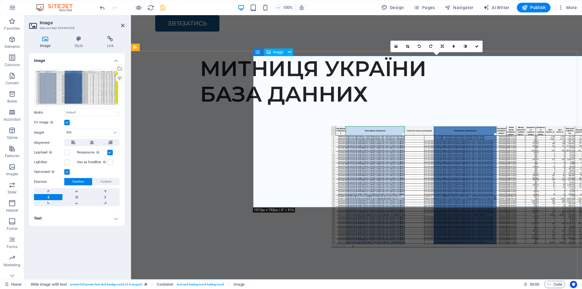
click at [280, 91] on div "МИТНИЦЯ УКРАЇНИ БАЗА ДАННИХ" at bounding box center [356, 167] width 451 height 232
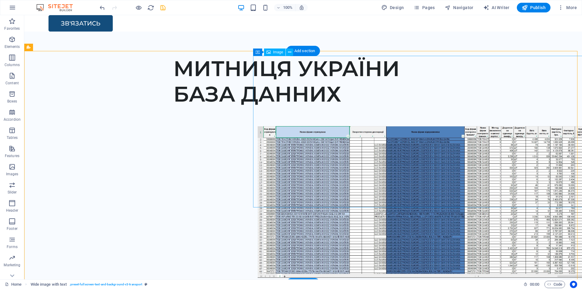
click at [358, 126] on figure at bounding box center [441, 202] width 367 height 152
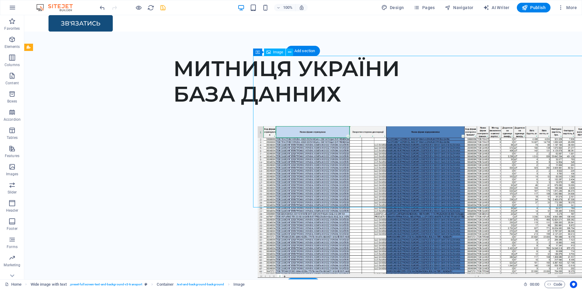
click at [358, 126] on figure at bounding box center [441, 202] width 367 height 152
select select "px"
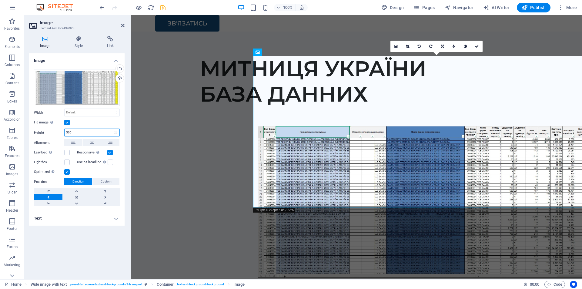
click at [92, 133] on input "500" at bounding box center [92, 132] width 55 height 7
type input "999"
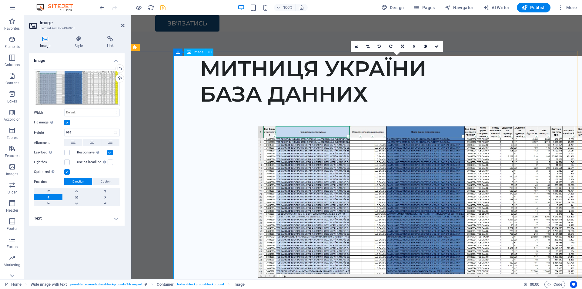
click at [235, 92] on div "МИТНИЦЯ УКРАЇНИ БАЗА ДАННИХ" at bounding box center [356, 167] width 451 height 232
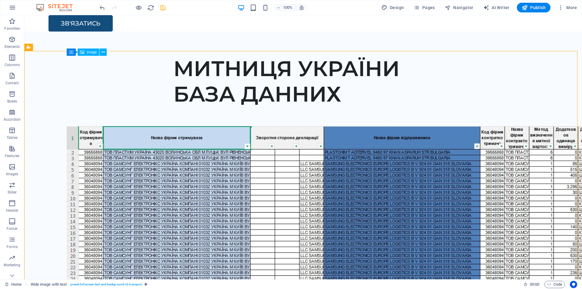
click at [336, 126] on figure at bounding box center [346, 277] width 558 height 303
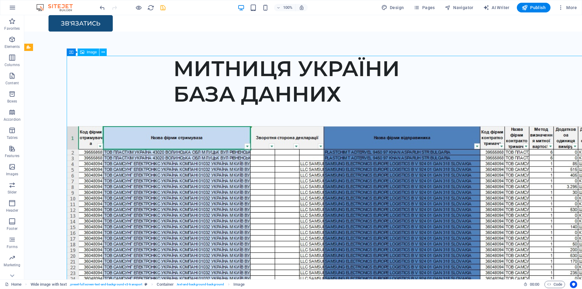
drag, startPoint x: 336, startPoint y: 97, endPoint x: 230, endPoint y: 97, distance: 106.4
click at [336, 126] on figure at bounding box center [346, 277] width 558 height 303
click at [230, 126] on figure at bounding box center [346, 277] width 558 height 303
select select "px"
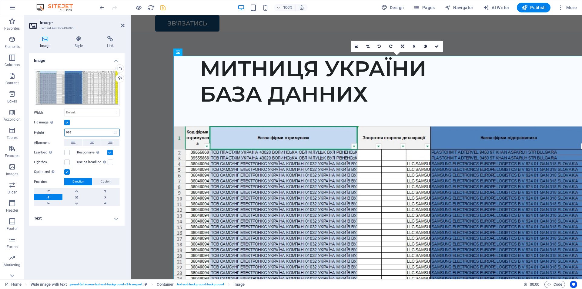
drag, startPoint x: 88, startPoint y: 132, endPoint x: 65, endPoint y: 131, distance: 23.1
click at [65, 131] on input "999" at bounding box center [92, 132] width 55 height 7
click at [94, 142] on button at bounding box center [92, 142] width 18 height 7
click at [85, 132] on input "999" at bounding box center [92, 132] width 55 height 7
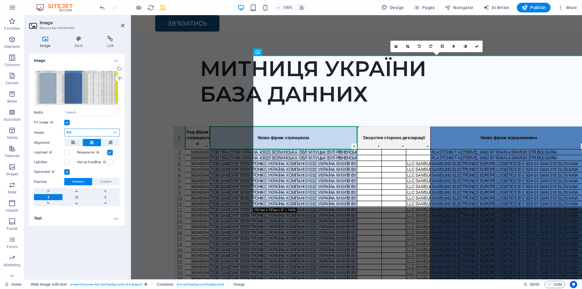
type input "500"
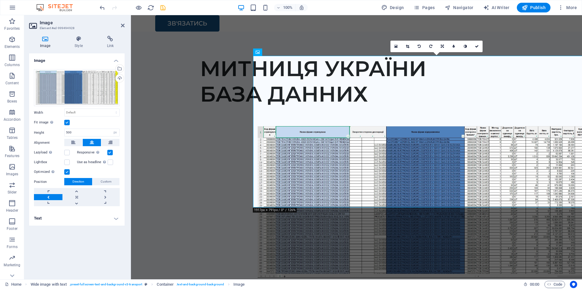
click at [104, 246] on div "Image Drag files here, click to choose files or select files from Files or our …" at bounding box center [77, 163] width 96 height 221
click at [237, 85] on div "МИТНИЦЯ УКРАЇНИ БАЗА ДАННИХ" at bounding box center [356, 167] width 451 height 232
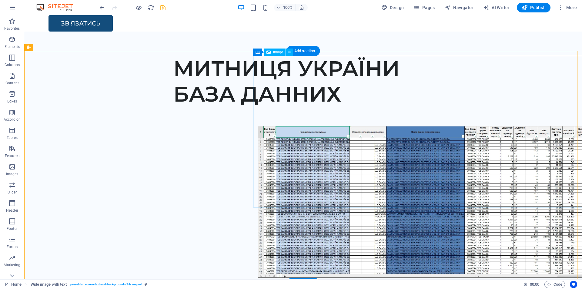
click at [364, 166] on figure at bounding box center [441, 202] width 367 height 152
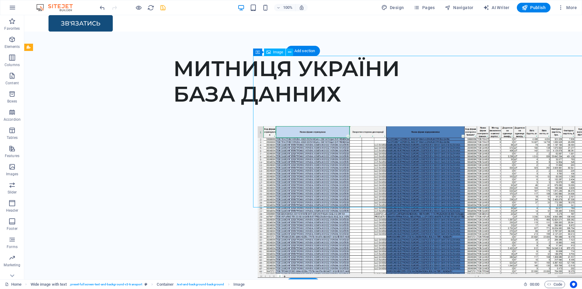
scroll to position [4, 0]
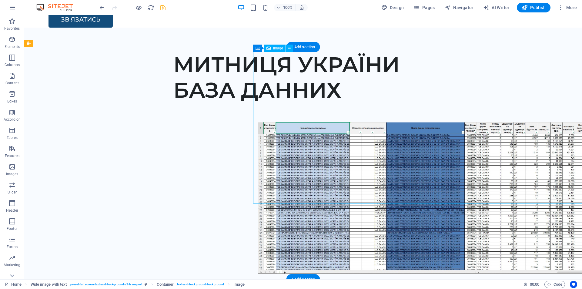
drag, startPoint x: 365, startPoint y: 162, endPoint x: 360, endPoint y: 205, distance: 43.6
click at [288, 49] on icon at bounding box center [289, 48] width 3 height 6
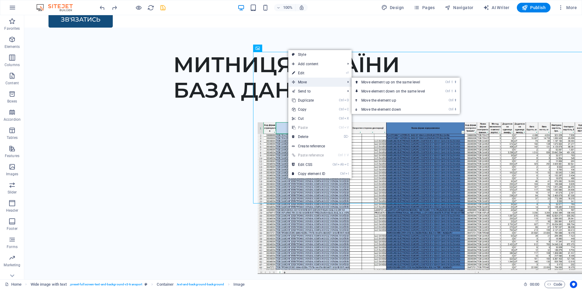
click at [330, 82] on span "Move" at bounding box center [315, 82] width 54 height 9
click at [400, 93] on link "Ctrl ⇧ ⬇ Move element down on the same level" at bounding box center [395, 91] width 86 height 9
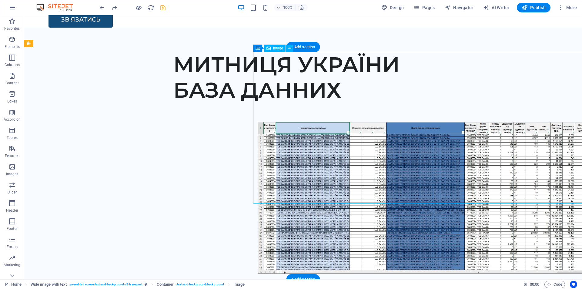
drag, startPoint x: 366, startPoint y: 99, endPoint x: 359, endPoint y: 149, distance: 50.8
click at [359, 149] on figure at bounding box center [441, 198] width 367 height 152
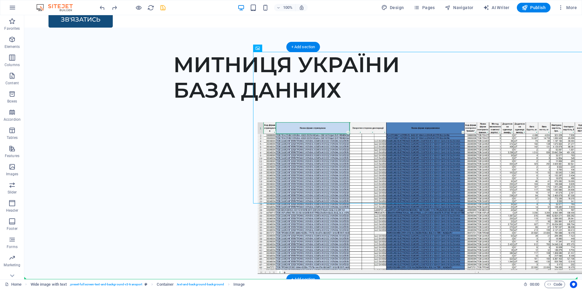
drag, startPoint x: 461, startPoint y: 168, endPoint x: 464, endPoint y: 206, distance: 38.0
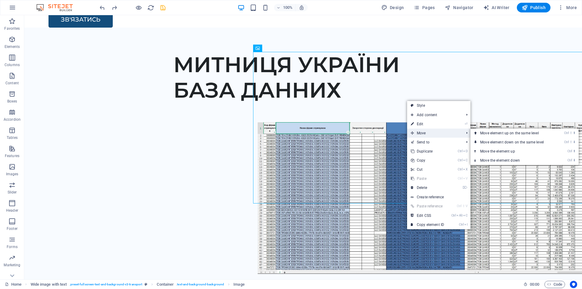
click at [453, 135] on span "Move" at bounding box center [434, 133] width 54 height 9
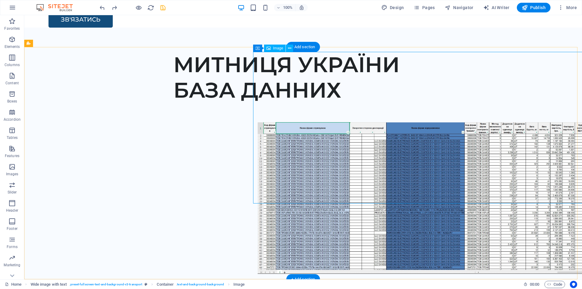
click at [320, 122] on figure at bounding box center [441, 198] width 367 height 152
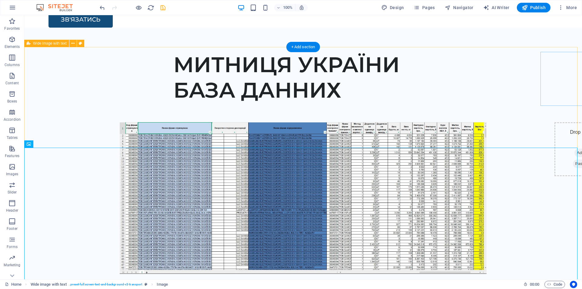
scroll to position [0, 0]
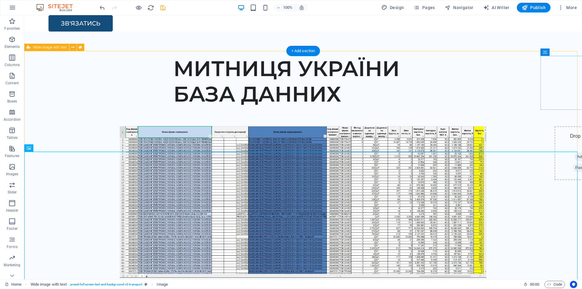
click at [369, 91] on div "МИТНИЦЯ УКРАЇНИ БАЗА ДАННИХ Drop content here or Add elements Paste clipboard" at bounding box center [303, 175] width 558 height 249
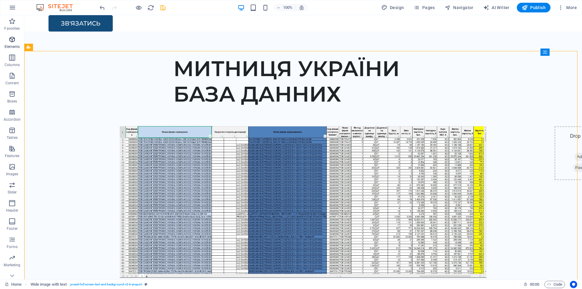
click at [15, 38] on icon "button" at bounding box center [11, 39] width 7 height 7
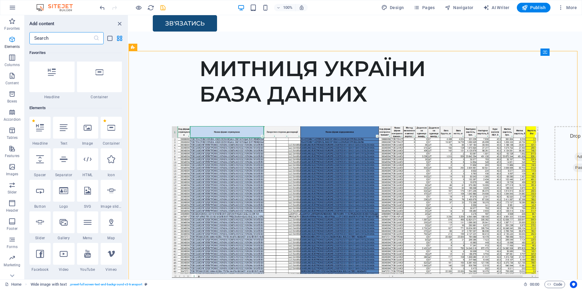
scroll to position [65, 0]
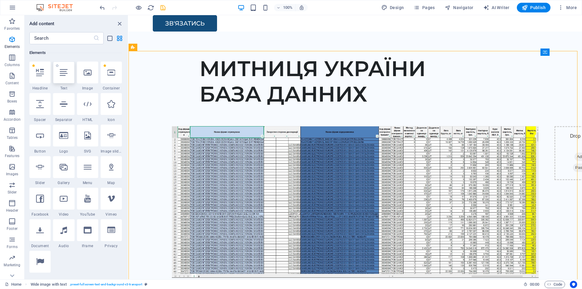
click at [67, 74] on icon at bounding box center [64, 73] width 8 height 8
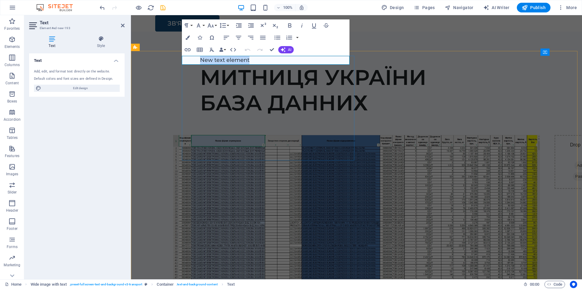
click at [255, 62] on p "New text element" at bounding box center [379, 60] width 359 height 9
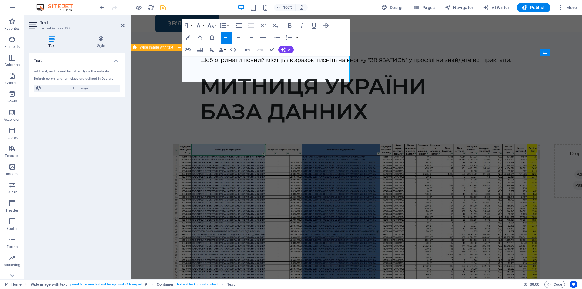
click at [391, 58] on div "​Щоб отримати повний місяць як зразок ,тисніть на кнопку "ЗВ'ЯЗАТИСЬ" у профілі…" at bounding box center [356, 184] width 451 height 267
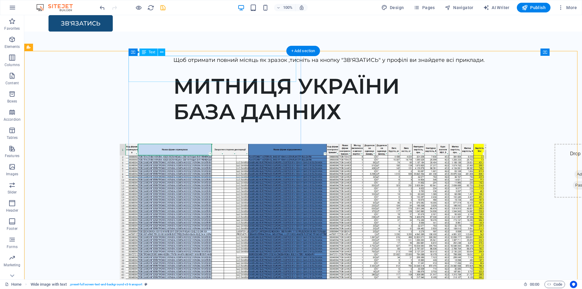
click at [218, 62] on div "Щоб отримати повний місяць як зразок ,тисніть на кнопку "ЗВ'ЯЗАТИСЬ" у профілі …" at bounding box center [352, 65] width 359 height 18
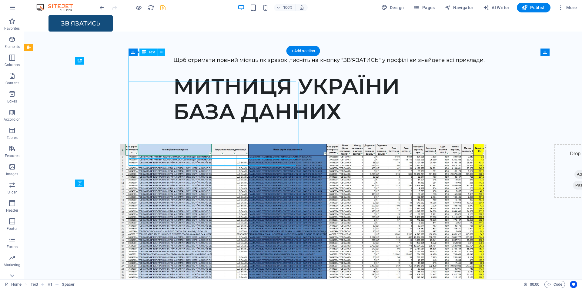
click at [267, 58] on div "Щоб отримати повний місяць як зразок ,тисніть на кнопку "ЗВ'ЯЗАТИСЬ" у профілі …" at bounding box center [352, 65] width 359 height 18
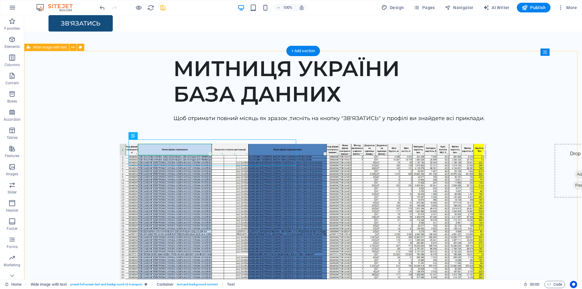
click at [378, 119] on div "МИТНИЦЯ УКРАЇНИ БАЗА ДАННИХ Щоб отримати повний місяць як зразок ,тисніть на кн…" at bounding box center [303, 184] width 558 height 267
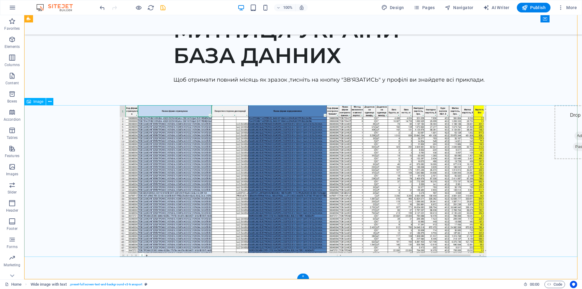
scroll to position [0, 0]
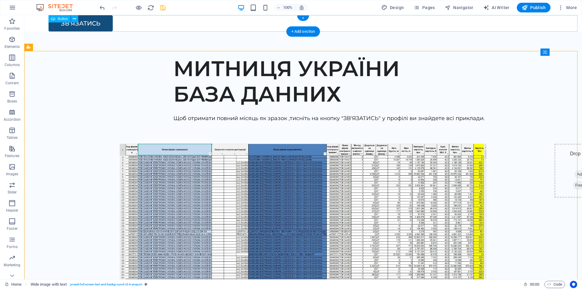
click at [96, 24] on div "ЗВ'ЯЗАТИСЬ" at bounding box center [316, 23] width 534 height 16
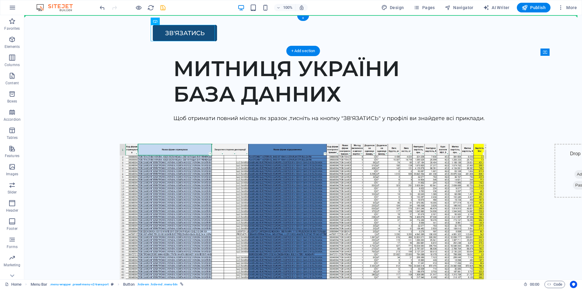
drag, startPoint x: 193, startPoint y: 33, endPoint x: 327, endPoint y: 31, distance: 134.6
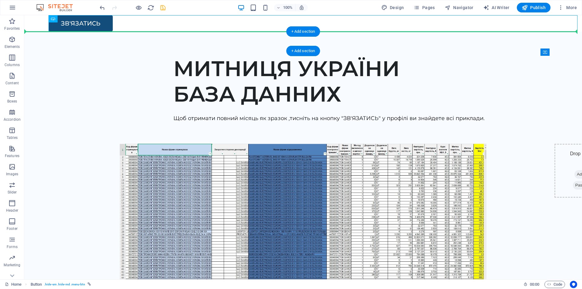
drag, startPoint x: 101, startPoint y: 26, endPoint x: 333, endPoint y: 34, distance: 232.1
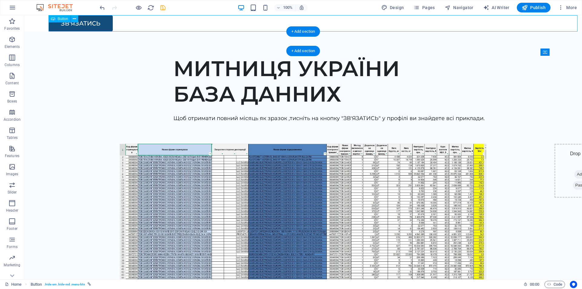
click at [95, 21] on div "ЗВ'ЯЗАТИСЬ" at bounding box center [316, 23] width 534 height 16
click at [61, 17] on span "Button" at bounding box center [63, 19] width 11 height 4
click at [75, 19] on icon at bounding box center [74, 19] width 3 height 6
click at [338, 49] on div "Menu" at bounding box center [303, 41] width 558 height 19
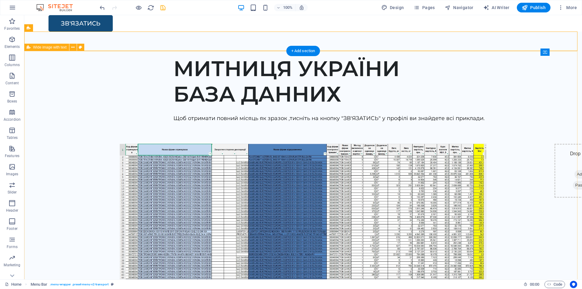
click at [384, 92] on div "МИТНИЦЯ УКРАЇНИ БАЗА ДАННИХ Щоб отримати повний місяць як зразок ,тисніть на кн…" at bounding box center [303, 184] width 558 height 267
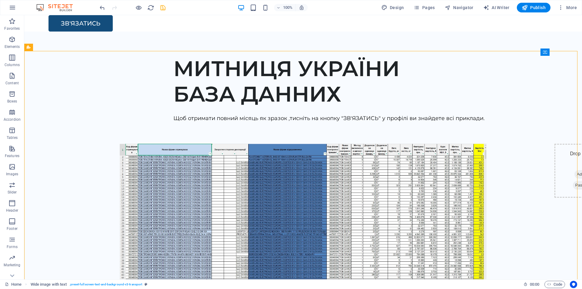
click at [162, 8] on icon "save" at bounding box center [162, 7] width 7 height 7
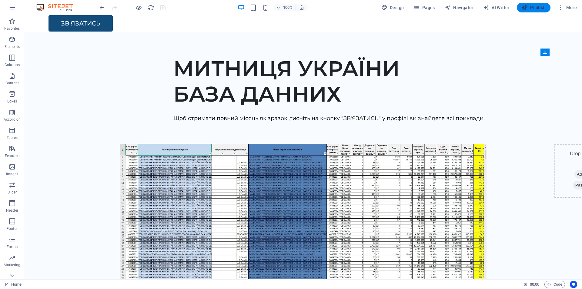
click at [531, 11] on button "Publish" at bounding box center [534, 8] width 34 height 10
